Goal: Navigation & Orientation: Find specific page/section

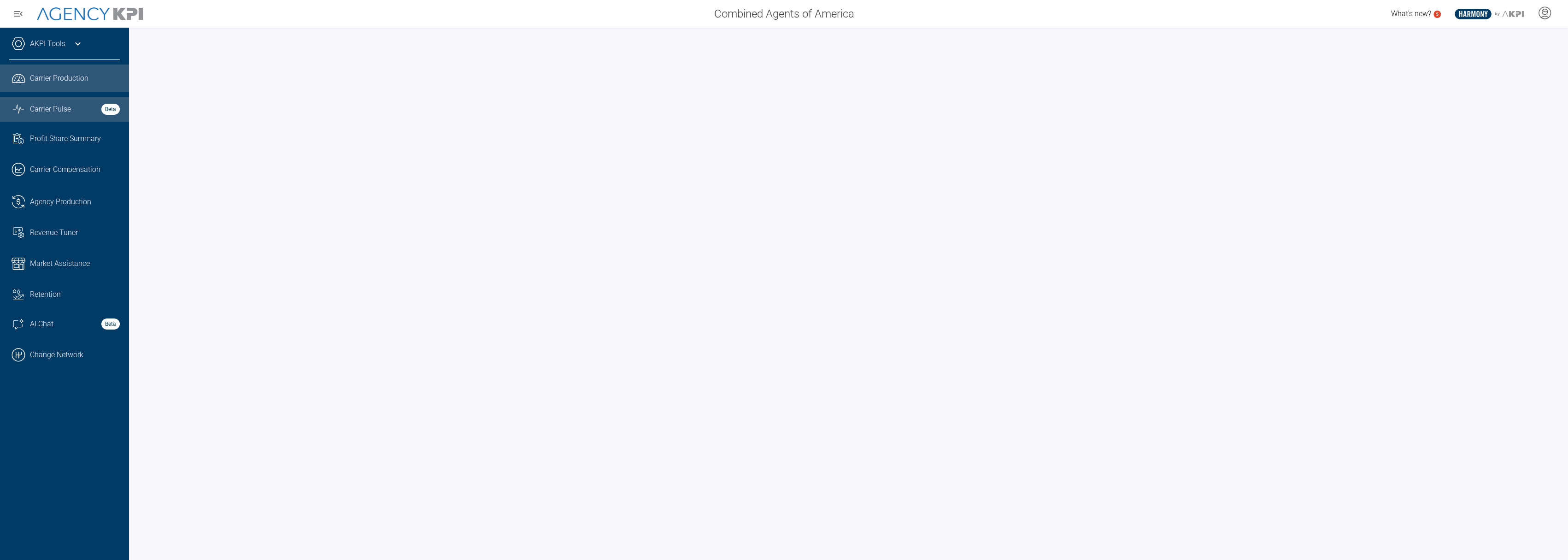
click at [70, 107] on span "Carrier Pulse" at bounding box center [50, 108] width 41 height 11
click at [69, 359] on link ".cls-1{fill:none;stroke:#000;stroke-linecap:round;stroke-linejoin:round;stroke-…" at bounding box center [65, 354] width 129 height 28
click at [56, 107] on span "Carrier Pulse" at bounding box center [50, 108] width 41 height 11
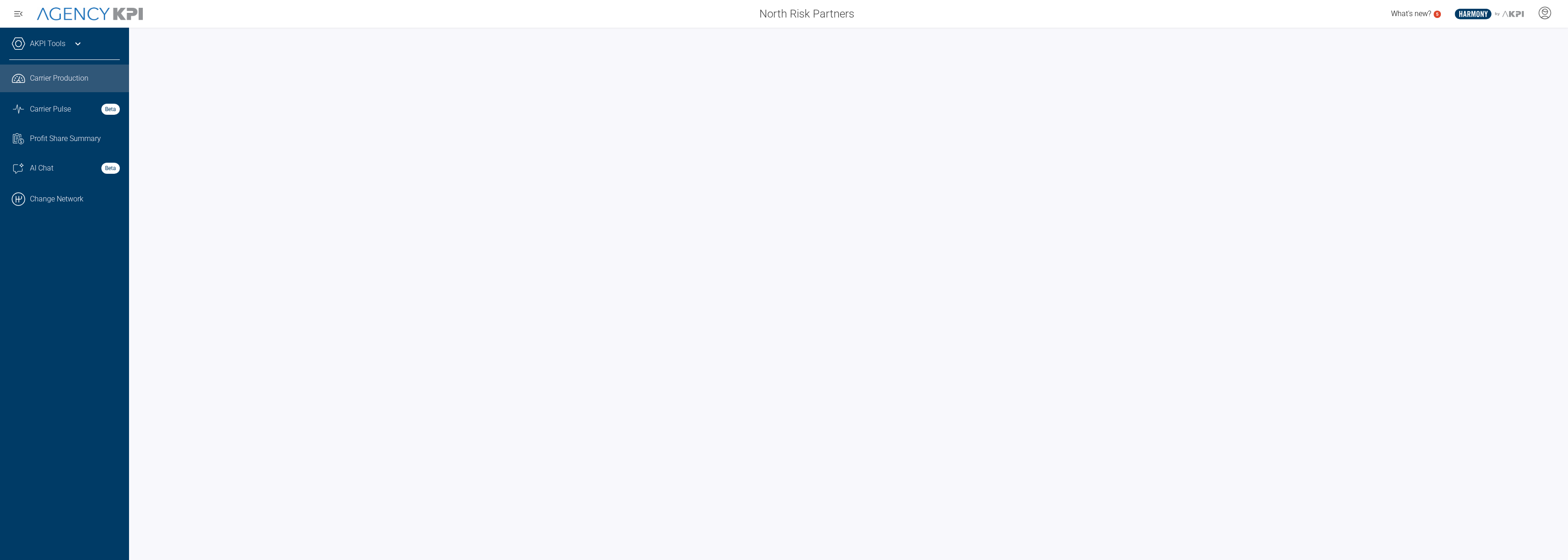
click at [81, 44] on icon at bounding box center [77, 43] width 11 height 11
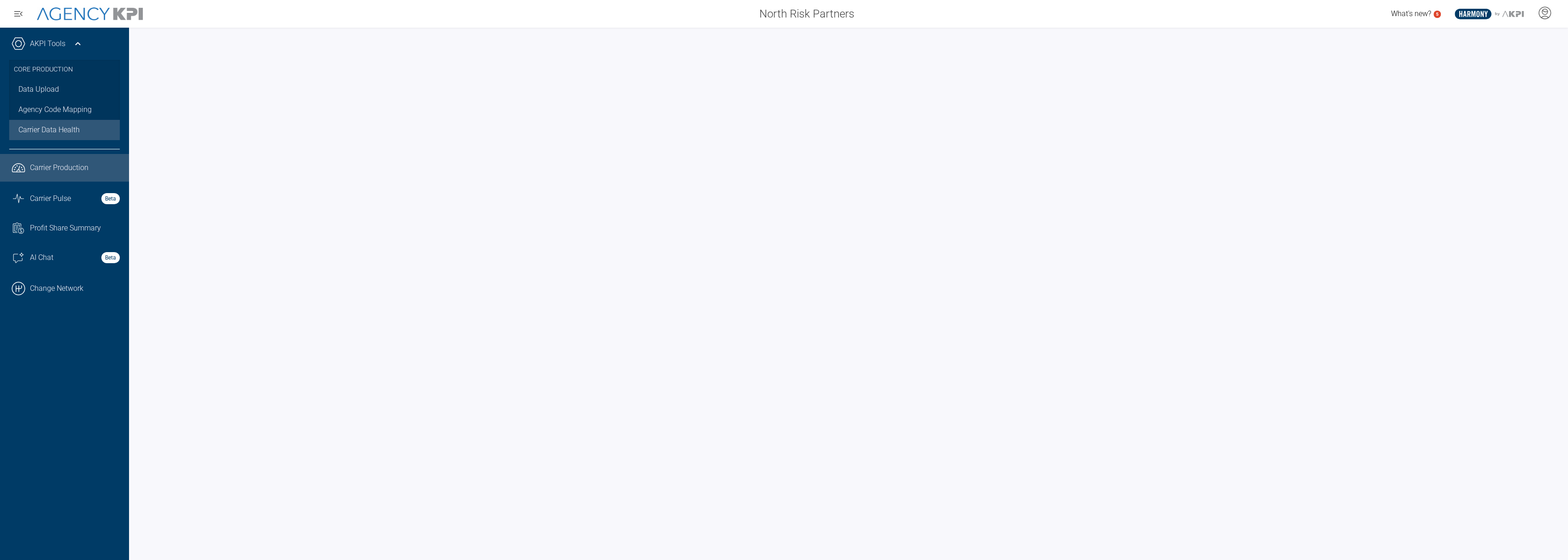
click at [51, 128] on span "Carrier Data Health" at bounding box center [49, 129] width 62 height 11
click at [58, 91] on link "Data Upload" at bounding box center [65, 89] width 111 height 20
click at [43, 129] on span "Carrier Data Health" at bounding box center [49, 129] width 62 height 11
